Goal: Communication & Community: Ask a question

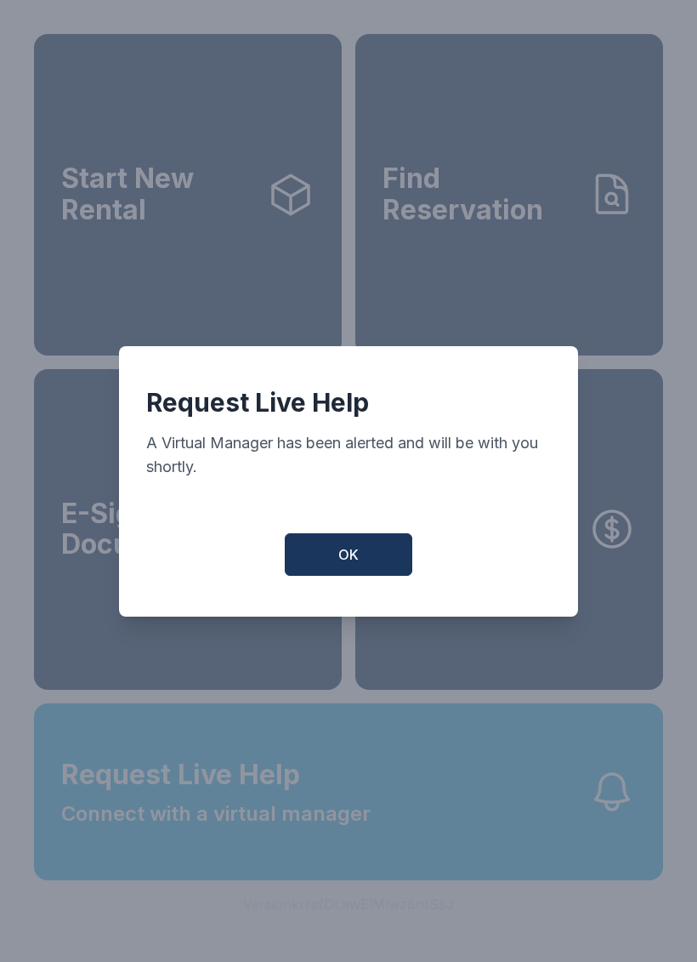
scroll to position [20, 0]
click at [345, 560] on span "OK" at bounding box center [348, 554] width 20 height 20
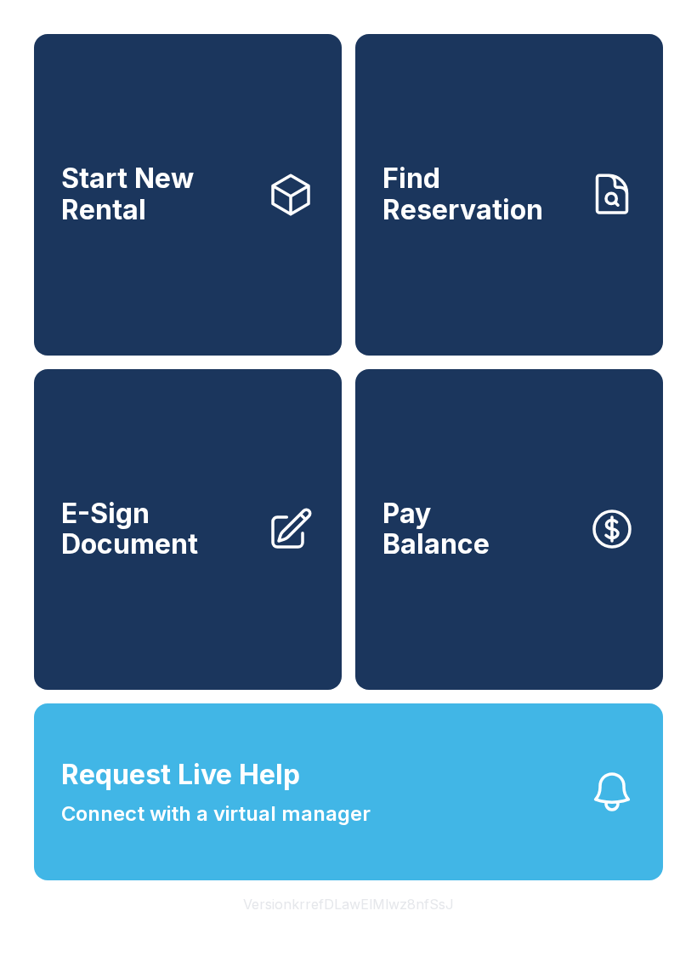
click at [428, 844] on button "Request Live Help Connect with a virtual manager" at bounding box center [348, 791] width 629 height 177
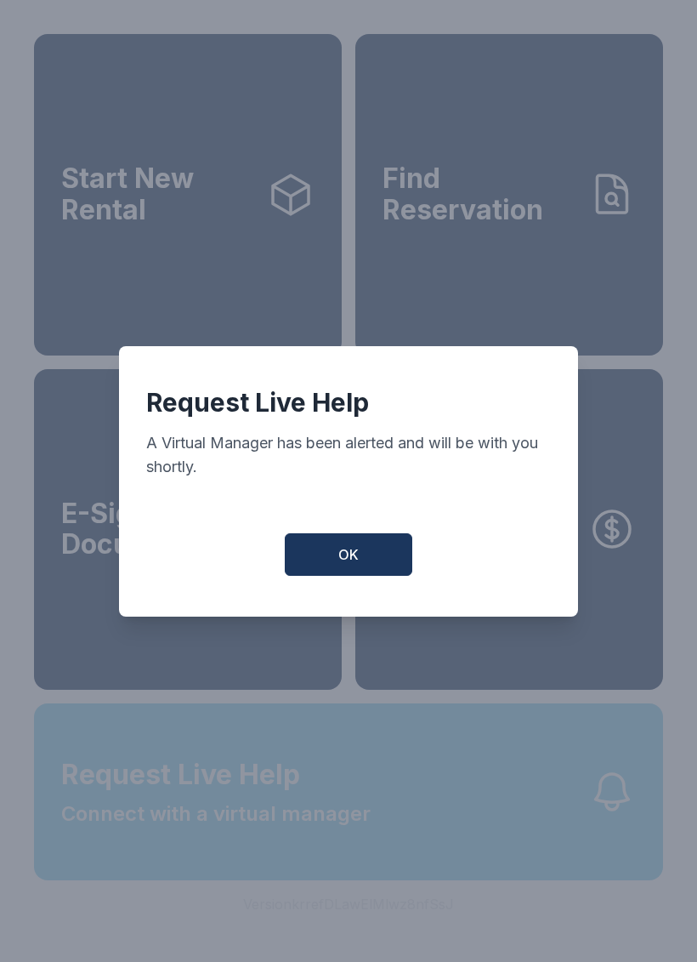
click at [428, 844] on div "Request Live Help A Virtual Manager has been alerted and will be with you short…" at bounding box center [348, 481] width 697 height 962
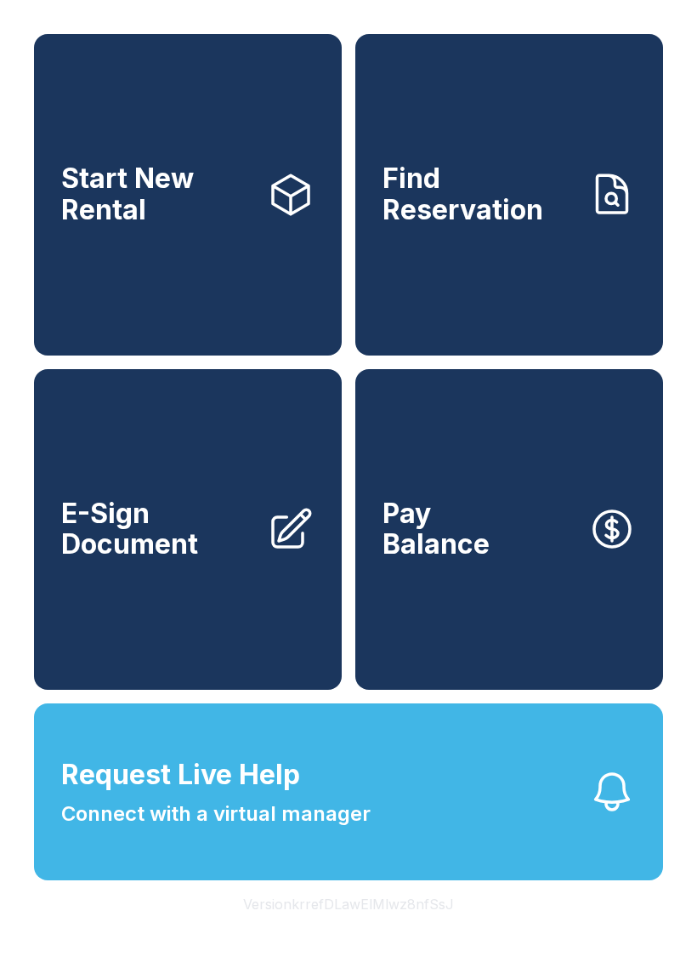
click at [360, 829] on span "Connect with a virtual manager" at bounding box center [215, 813] width 309 height 31
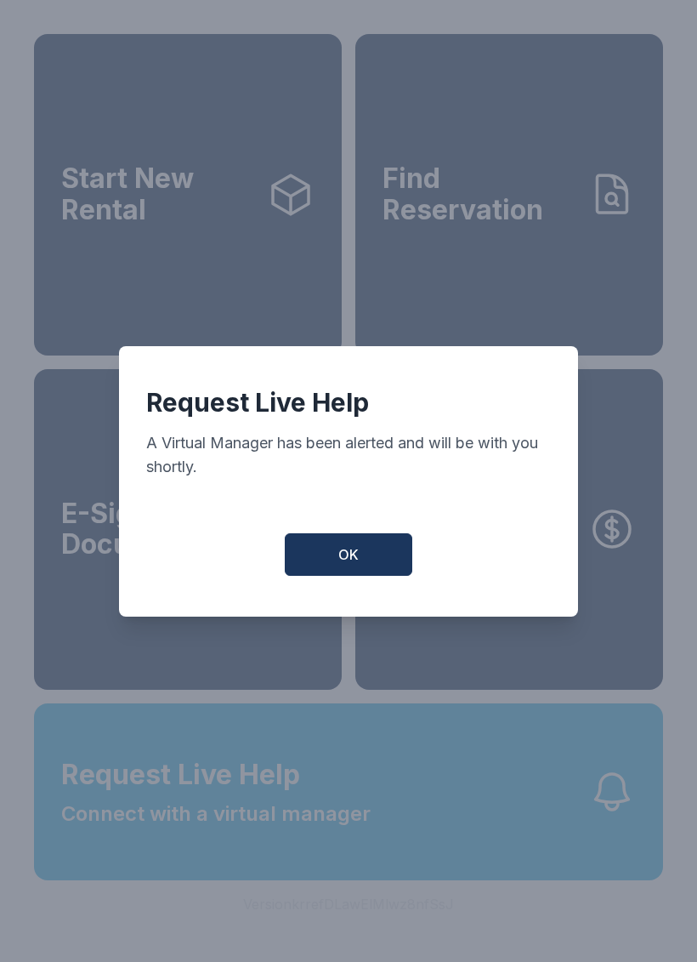
click at [346, 558] on span "OK" at bounding box center [348, 554] width 20 height 20
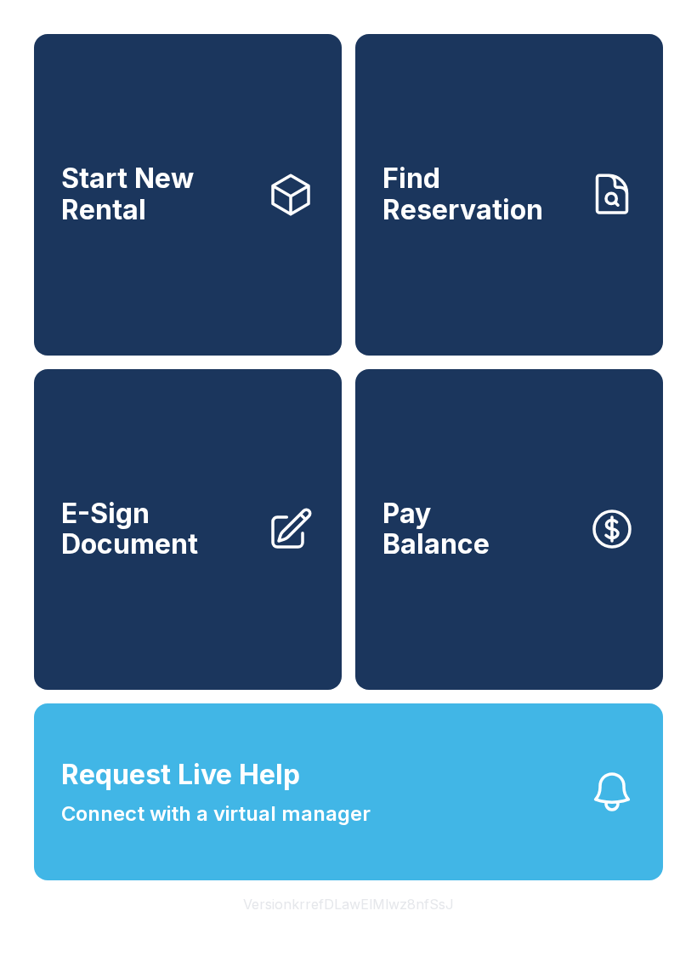
click at [345, 557] on div "Start New Rental Find Reservation E-Sign Document Pay Balance" at bounding box center [348, 361] width 629 height 655
click at [295, 795] on span "Request Live Help" at bounding box center [180, 774] width 239 height 41
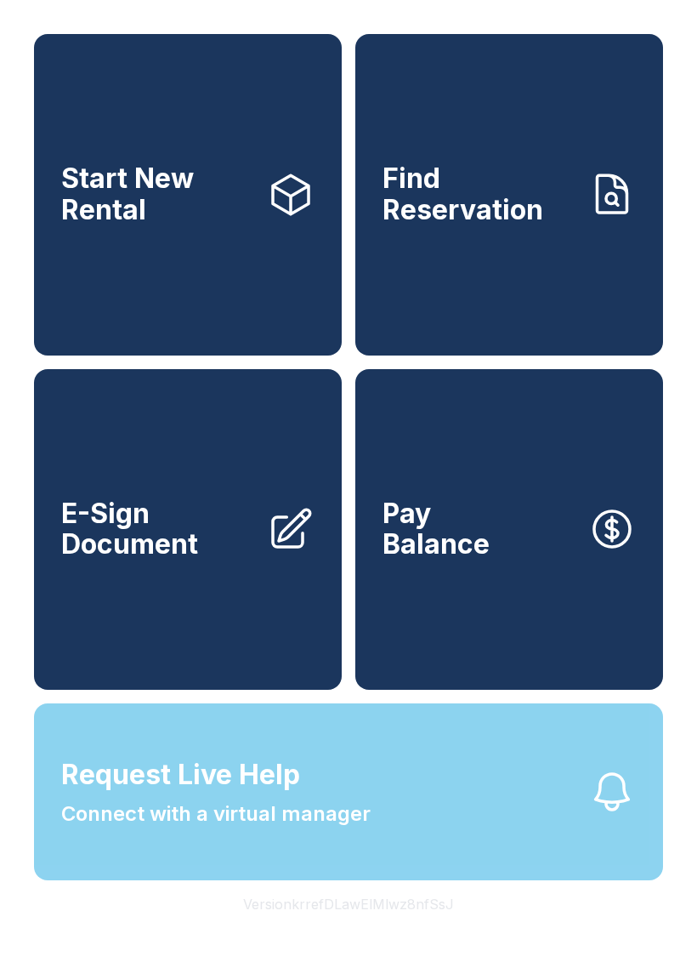
click at [281, 786] on span "Request Live Help" at bounding box center [180, 774] width 239 height 41
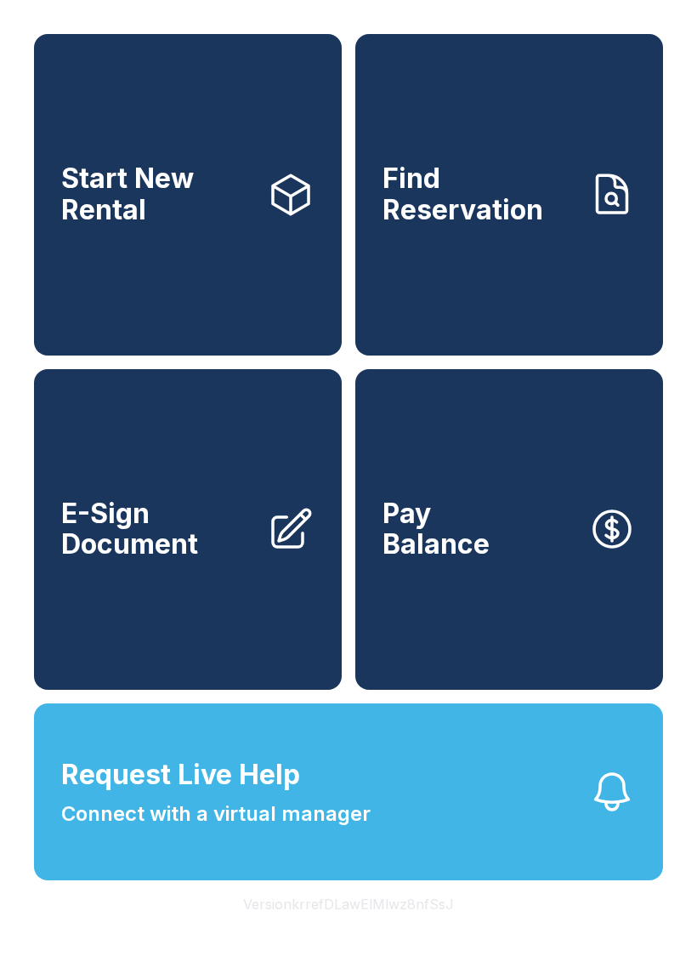
click at [321, 811] on span "Request Live Help Connect with a virtual manager" at bounding box center [215, 791] width 309 height 75
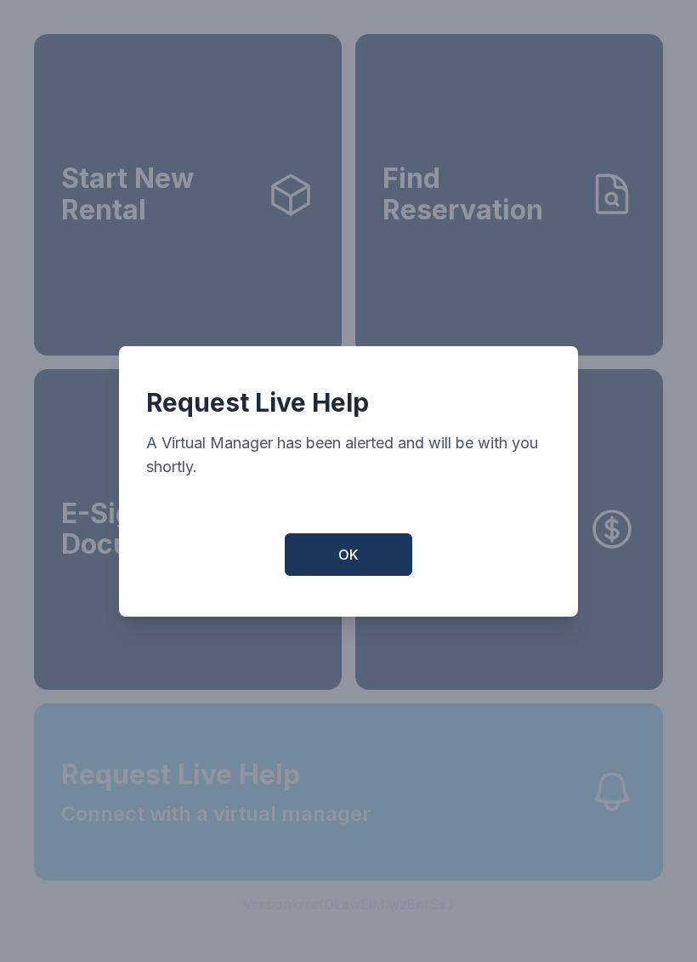
click at [320, 810] on div "Request Live Help A Virtual Manager has been alerted and will be with you short…" at bounding box center [348, 481] width 697 height 962
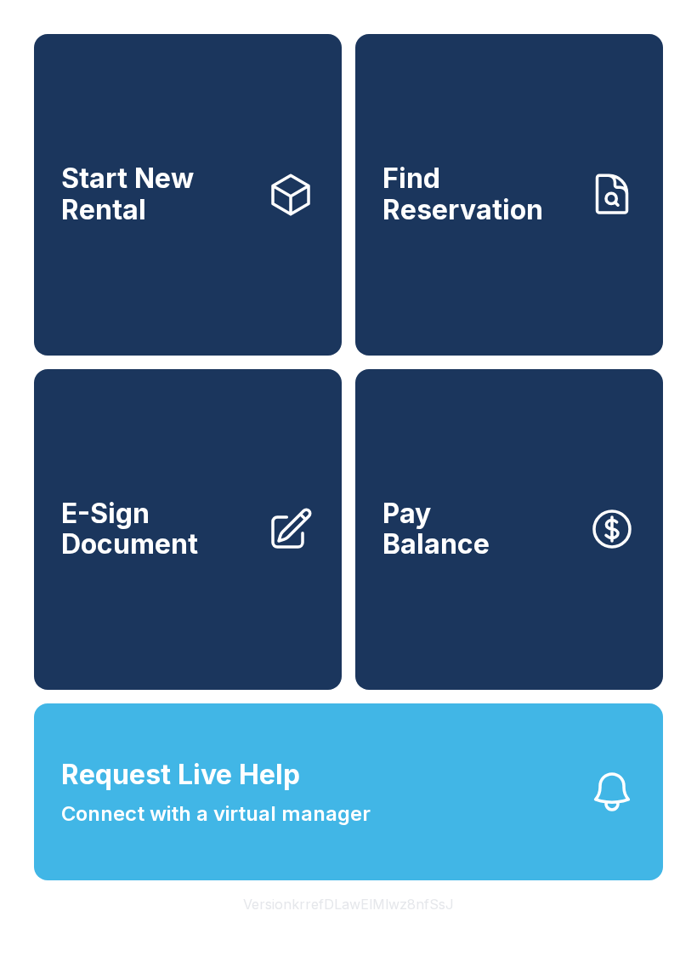
click at [338, 814] on span "Request Live Help Connect with a virtual manager" at bounding box center [215, 791] width 309 height 75
click at [309, 829] on span "Connect with a virtual manager" at bounding box center [215, 813] width 309 height 31
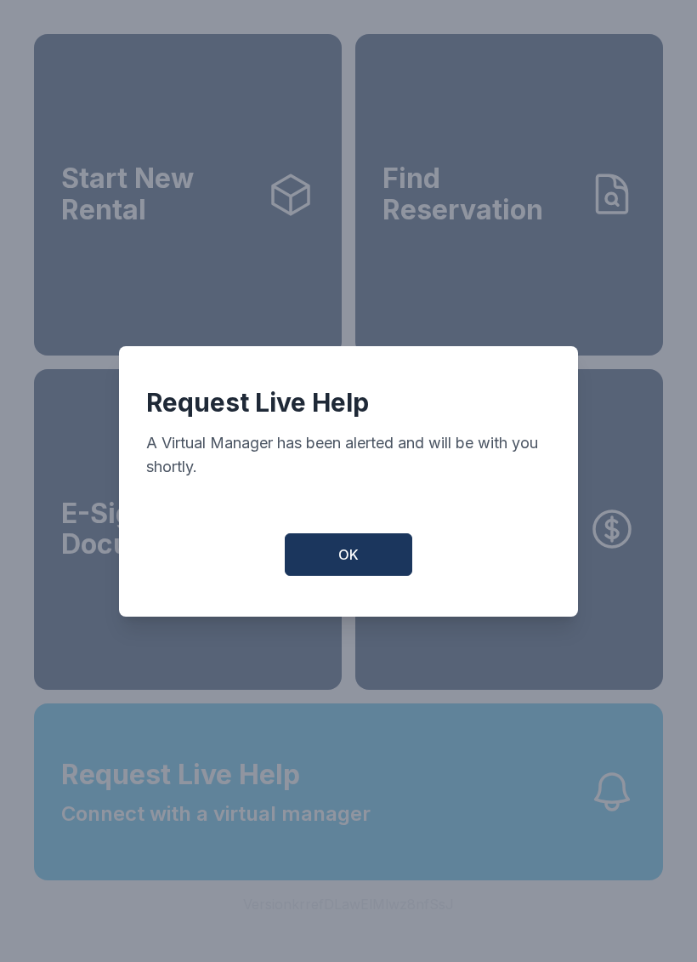
click at [343, 531] on div "Request Live Help A Virtual Manager has been alerted and will be with you short…" at bounding box center [348, 481] width 459 height 270
click at [331, 564] on button "OK" at bounding box center [349, 554] width 128 height 43
